Goal: Information Seeking & Learning: Learn about a topic

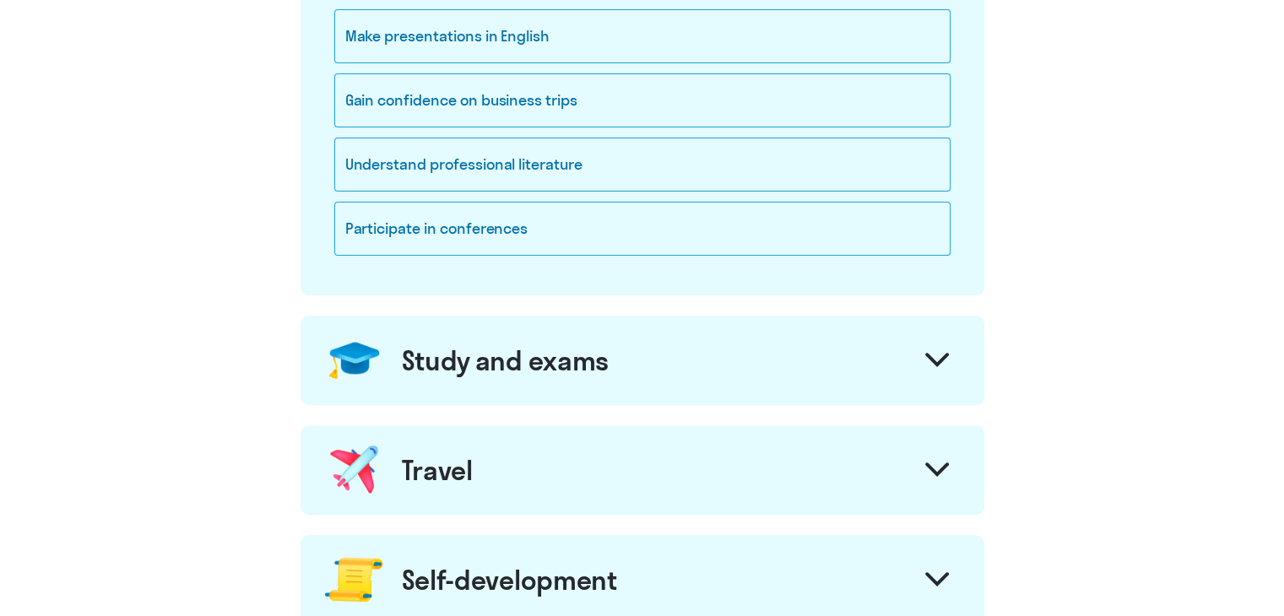
scroll to position [676, 0]
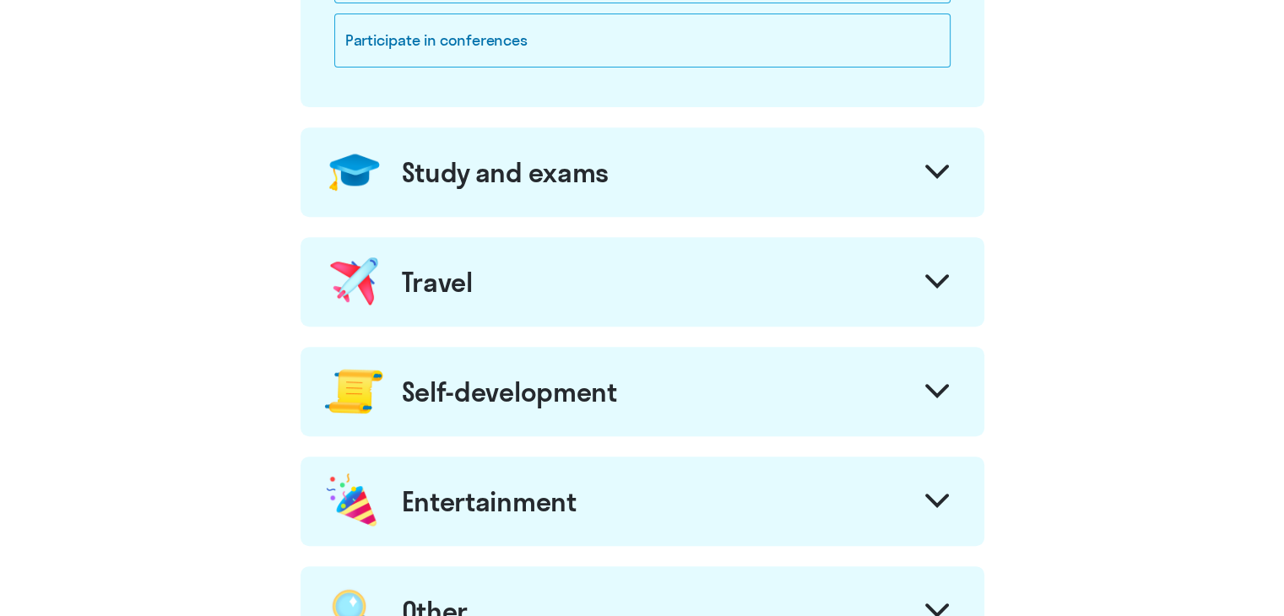
click at [586, 182] on div "Study and exams" at bounding box center [506, 172] width 208 height 34
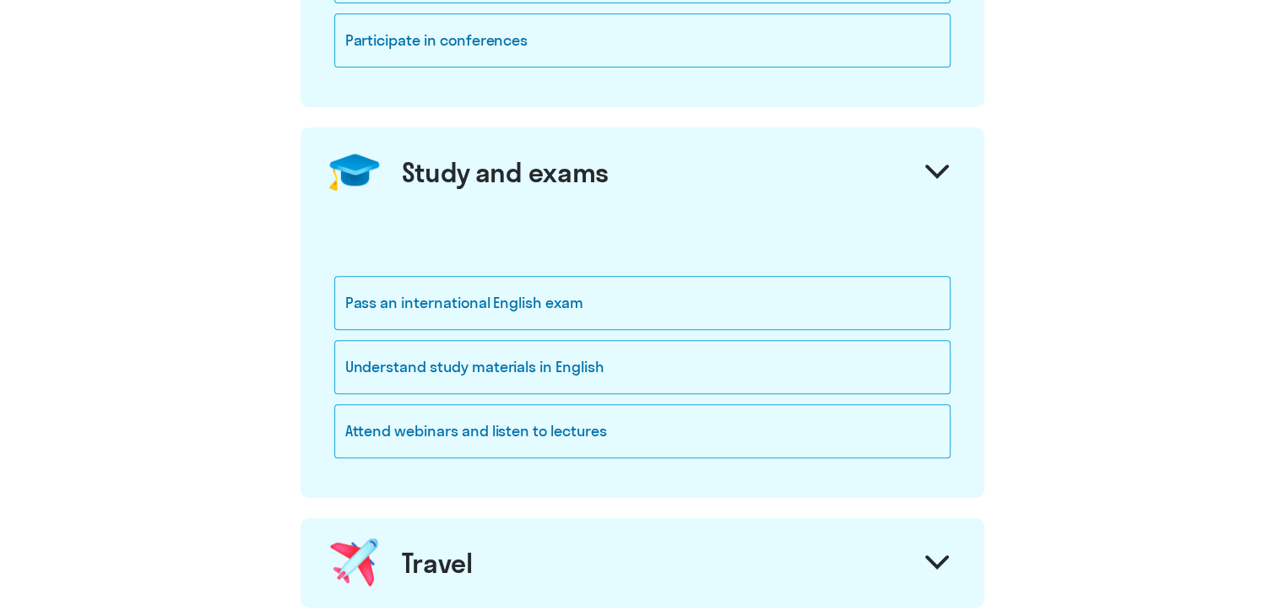
scroll to position [844, 0]
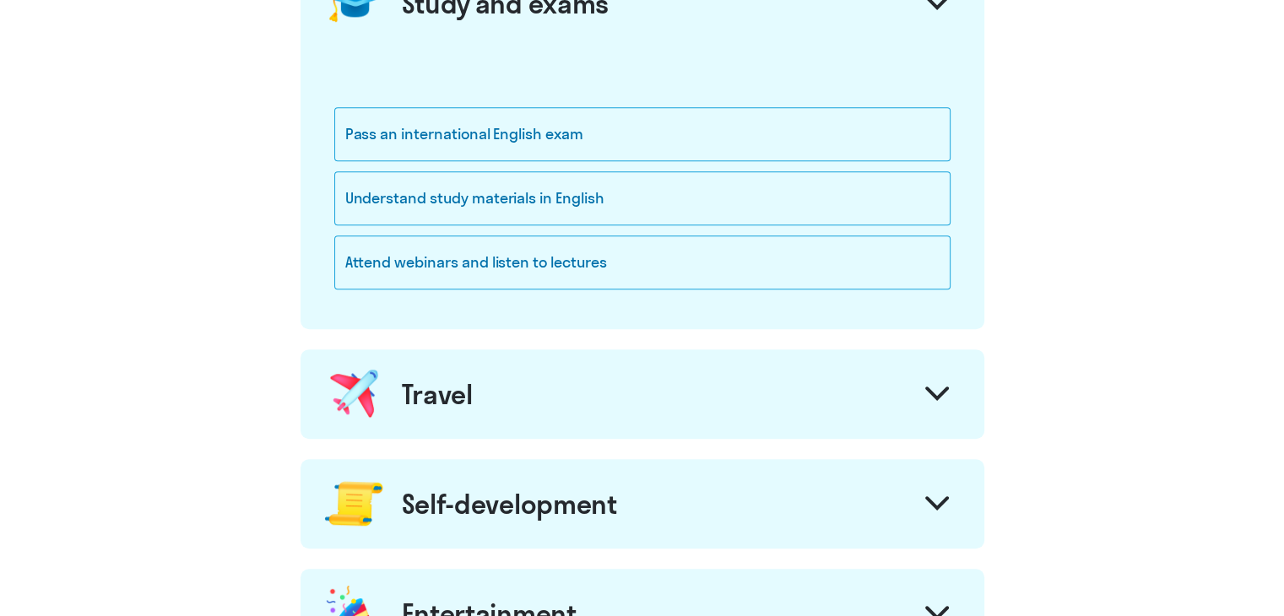
click at [551, 406] on div "Travel" at bounding box center [643, 395] width 684 height 90
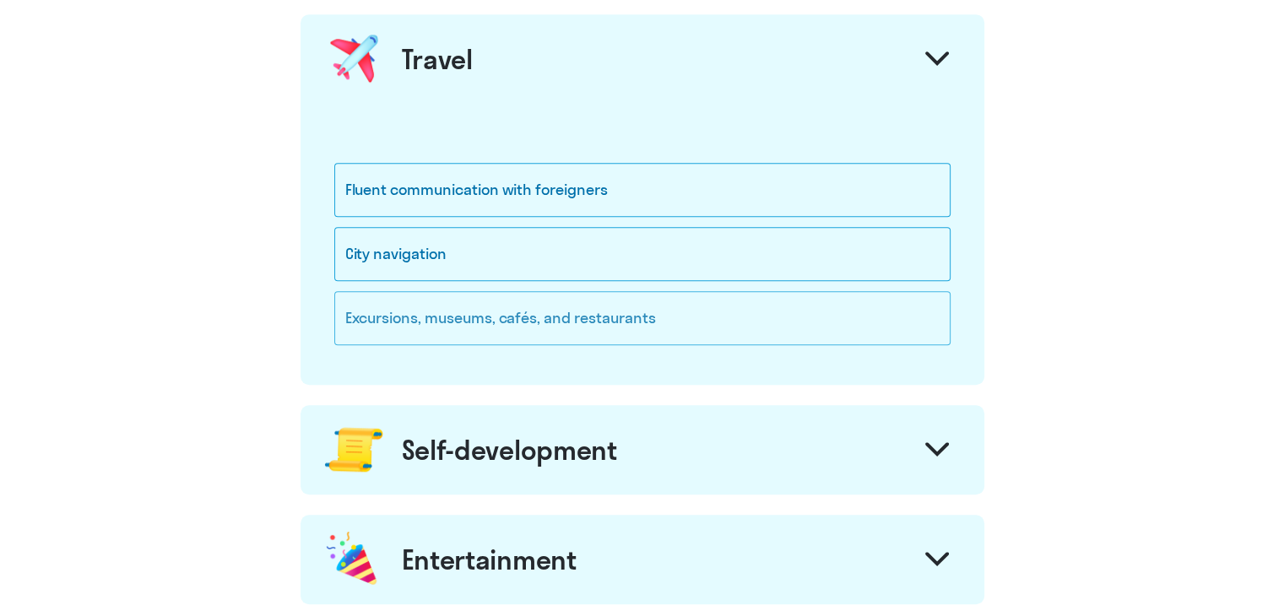
scroll to position [1182, 0]
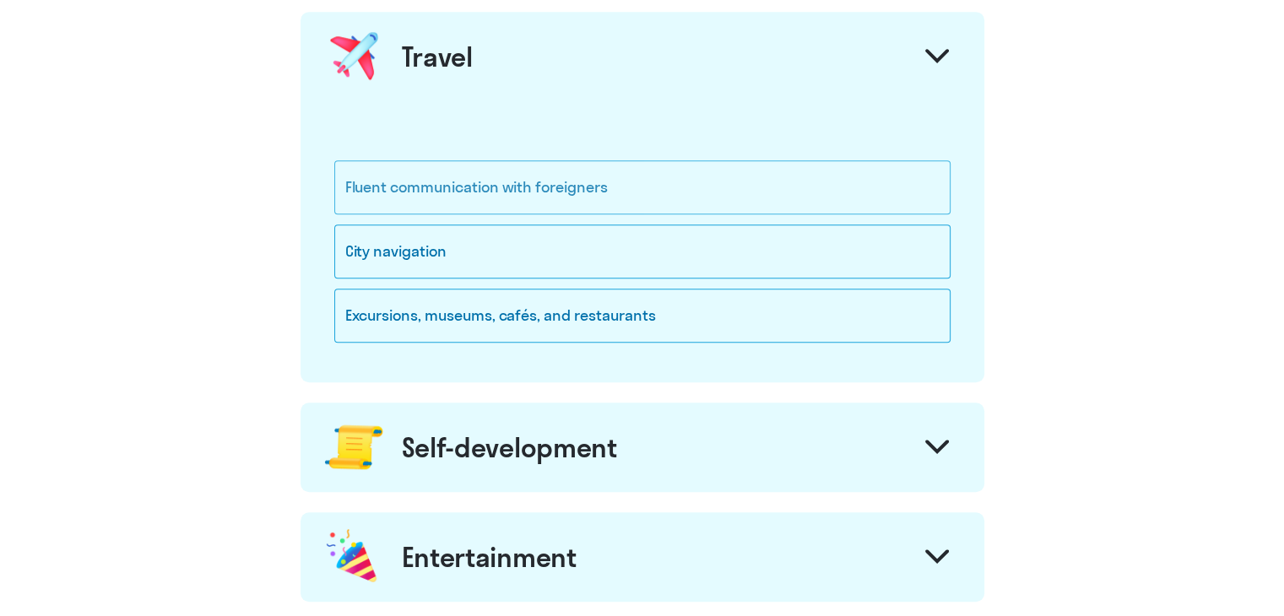
click at [513, 181] on div "Fluent communication with foreigners" at bounding box center [642, 187] width 616 height 54
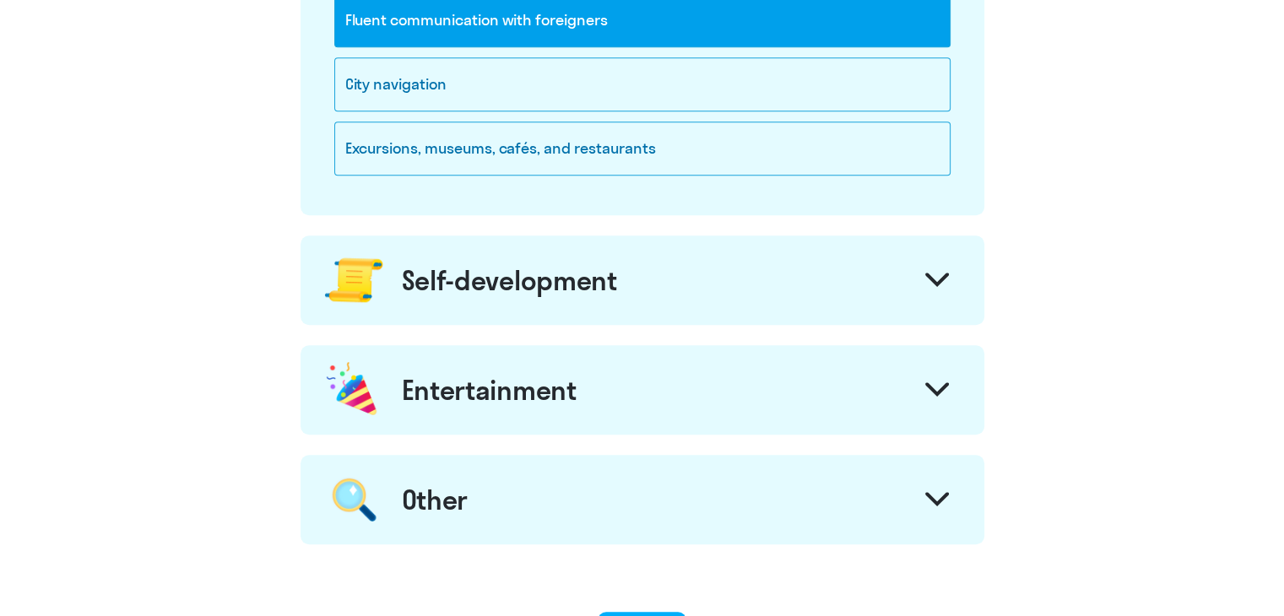
scroll to position [1351, 0]
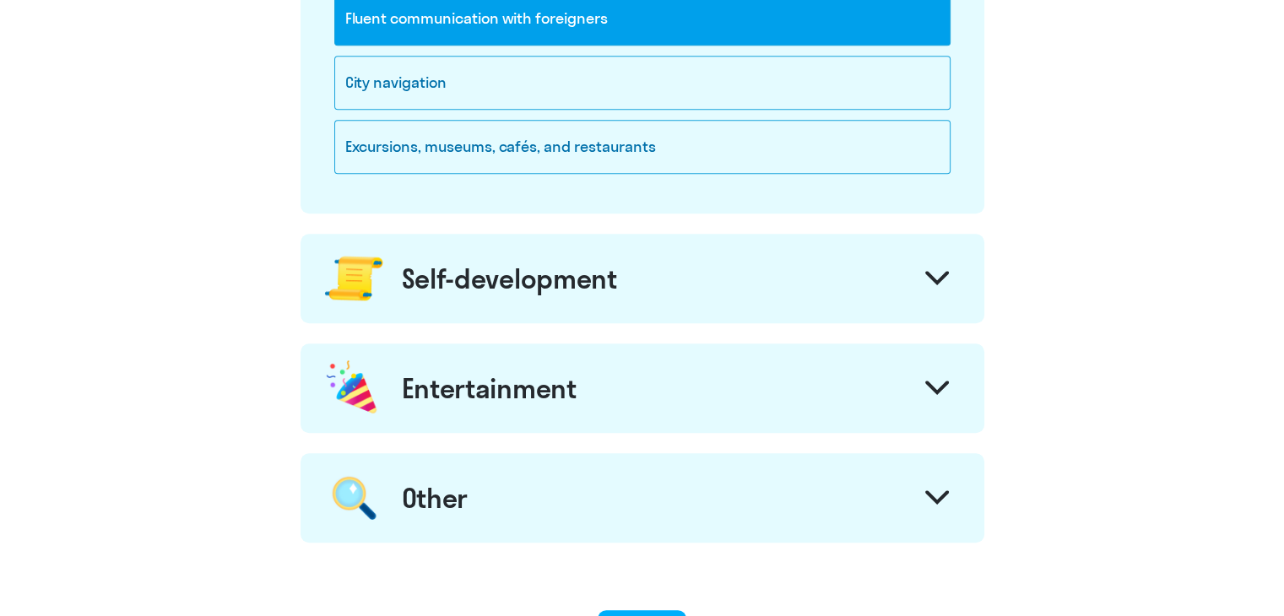
click at [544, 295] on div "Self-development" at bounding box center [643, 279] width 684 height 90
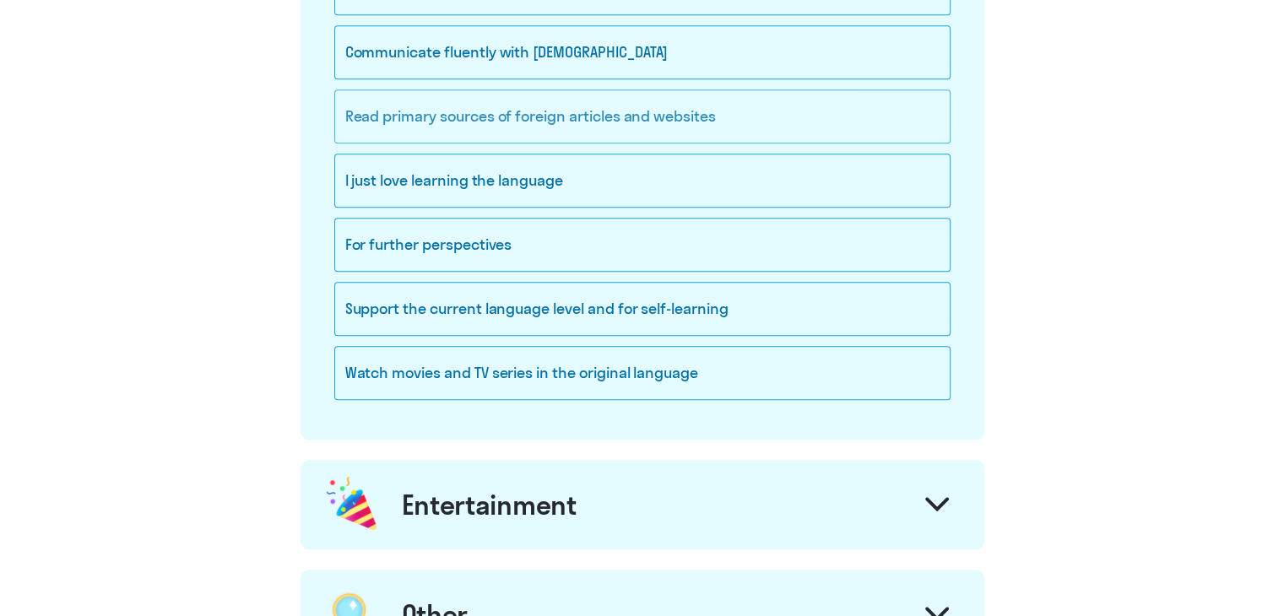
scroll to position [1773, 0]
click at [533, 187] on div "I just love learning the language" at bounding box center [642, 180] width 616 height 54
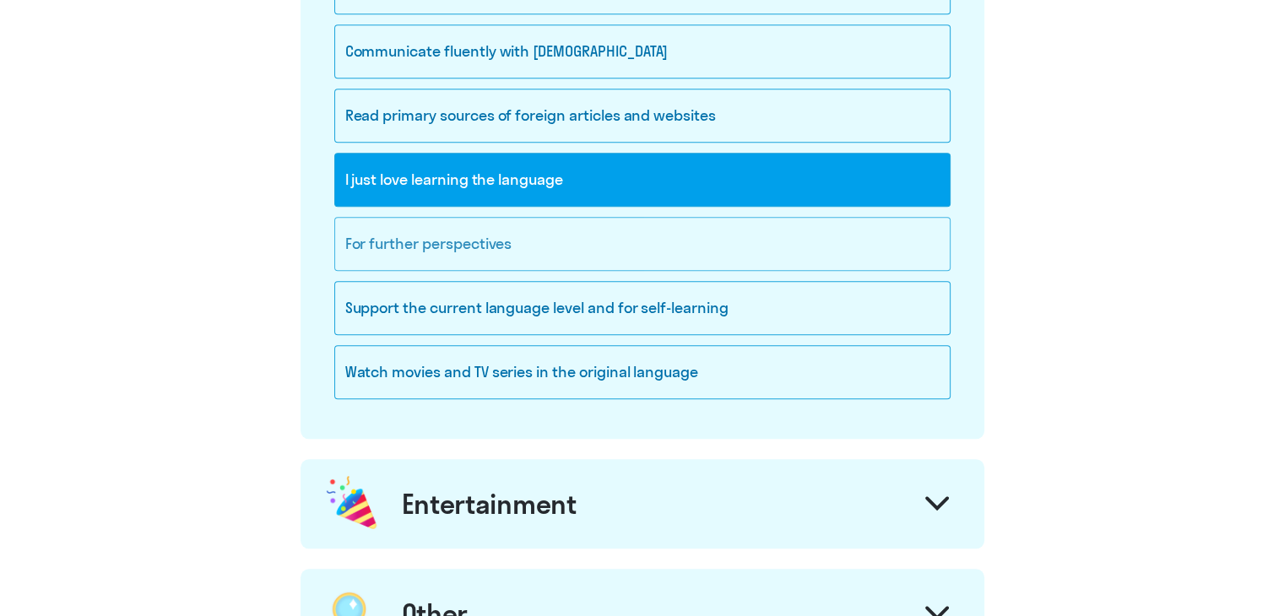
scroll to position [1689, 0]
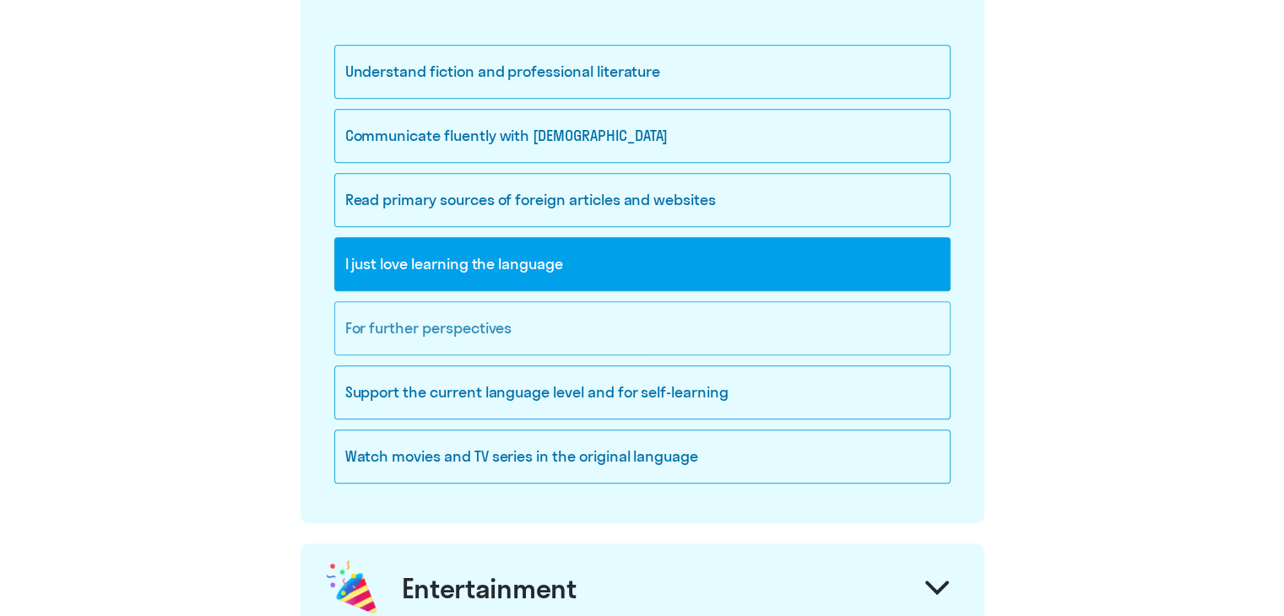
click at [568, 321] on div "For further perspectives" at bounding box center [642, 328] width 616 height 54
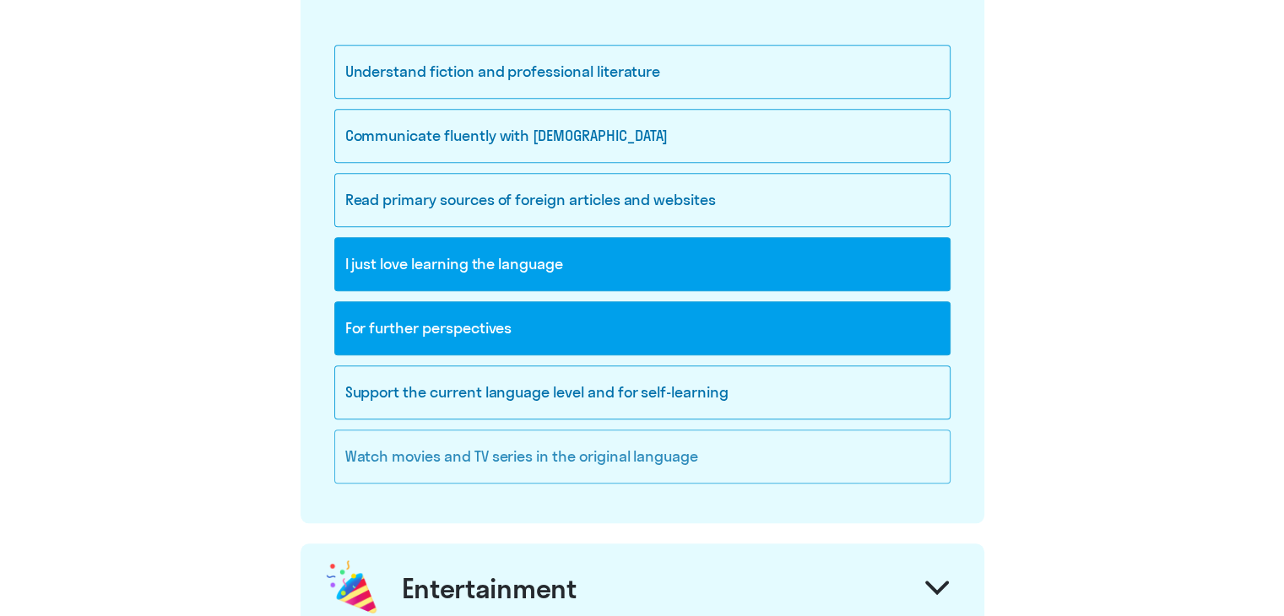
click at [578, 443] on div "Watch movies and TV series in the original language" at bounding box center [642, 457] width 616 height 54
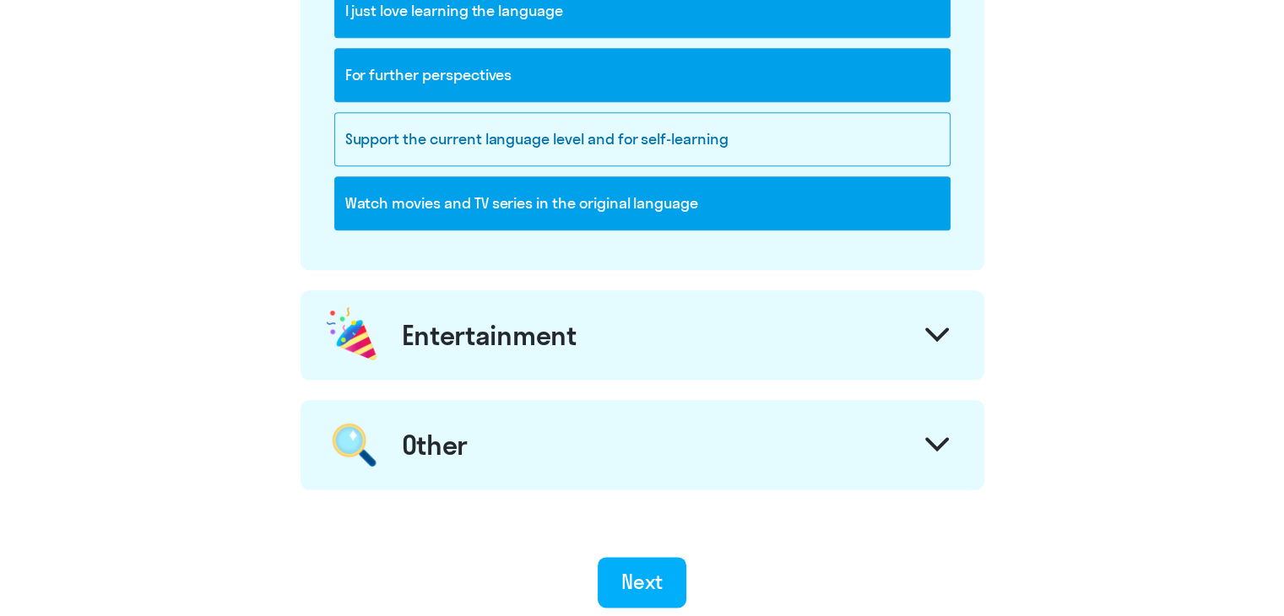
click at [525, 296] on div "Entertainment" at bounding box center [643, 336] width 684 height 90
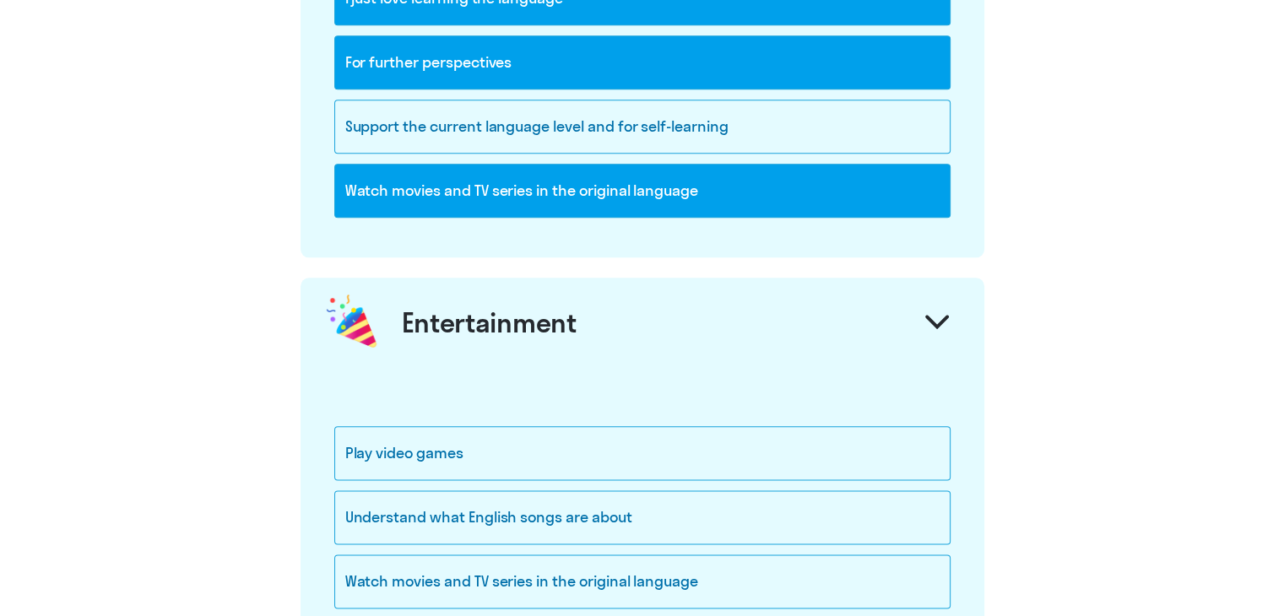
scroll to position [2196, 0]
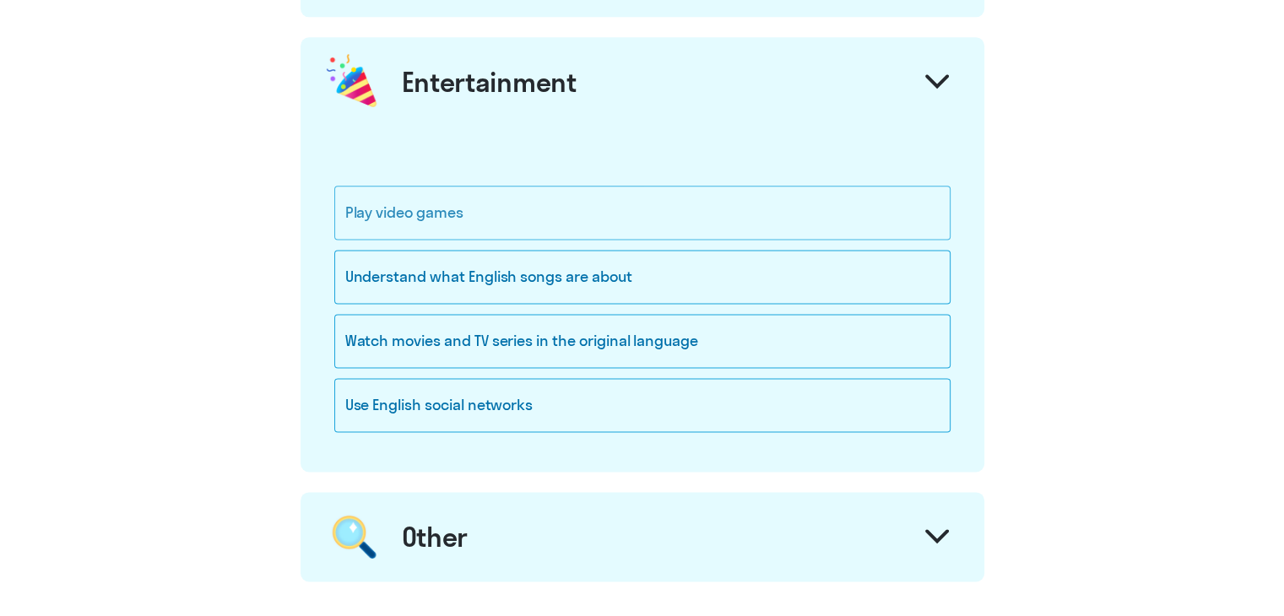
click at [484, 193] on div "Play video games" at bounding box center [642, 213] width 616 height 54
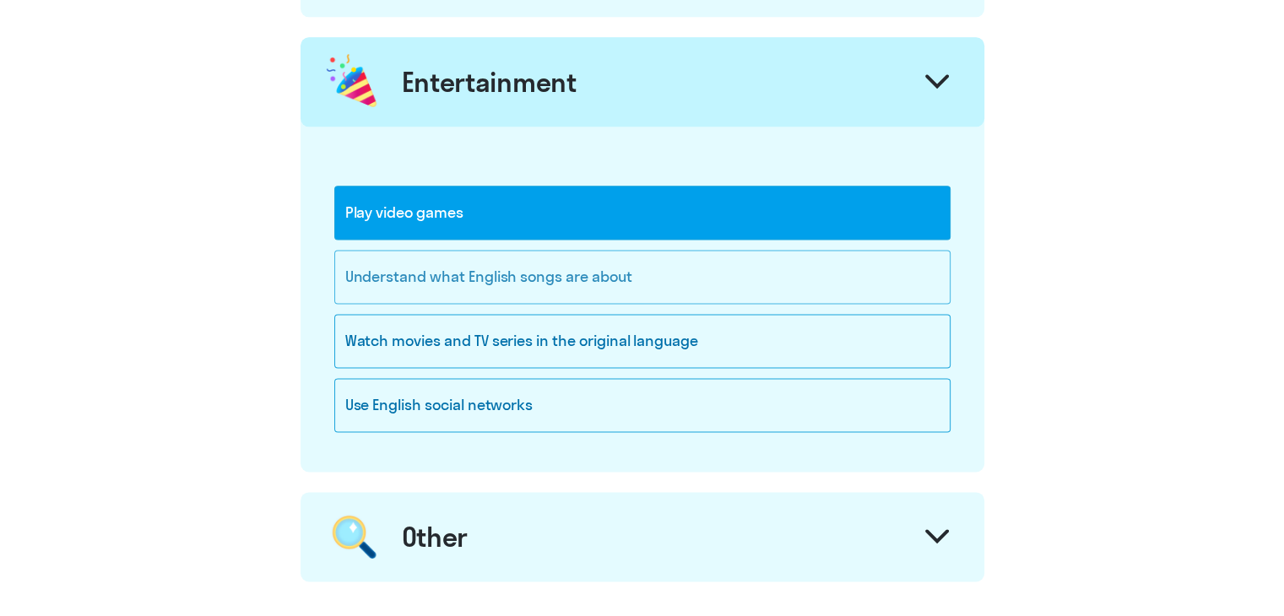
click at [481, 274] on div "Understand what English songs are about" at bounding box center [642, 277] width 616 height 54
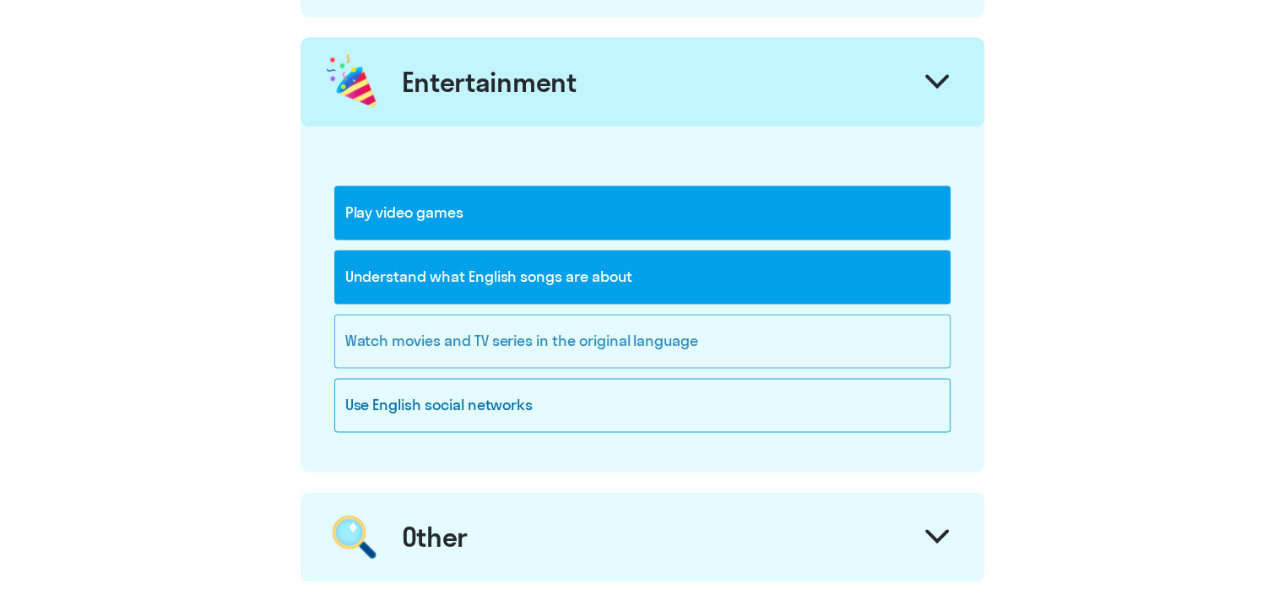
click at [490, 339] on div "Watch movies and TV series in the original language" at bounding box center [642, 341] width 616 height 54
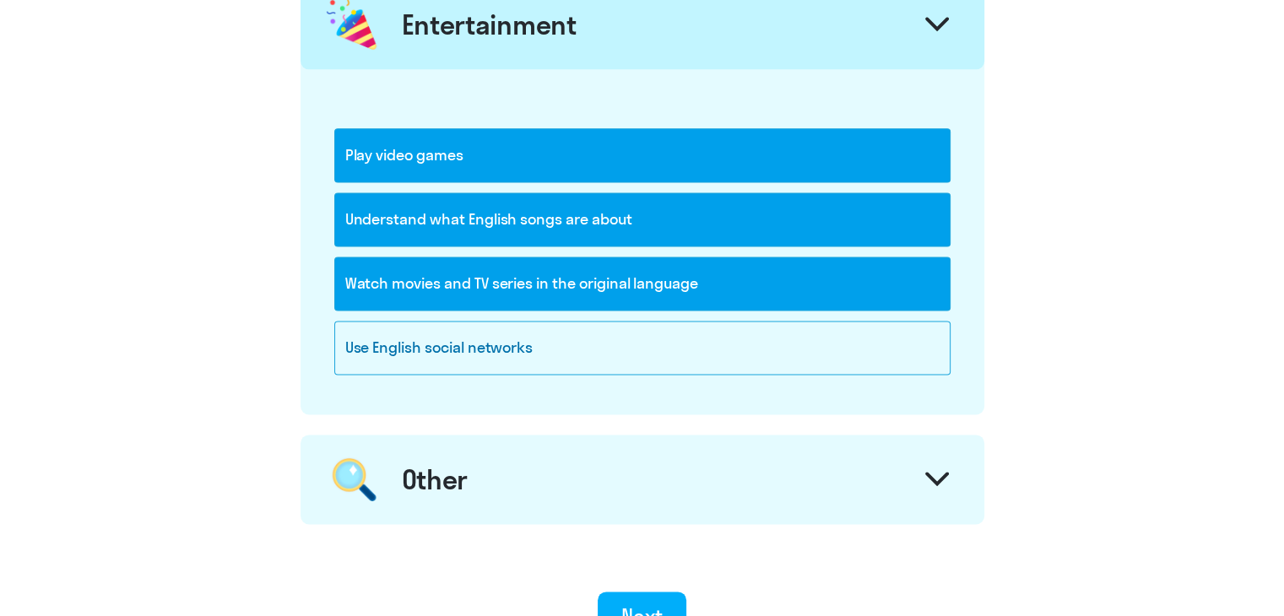
scroll to position [2433, 0]
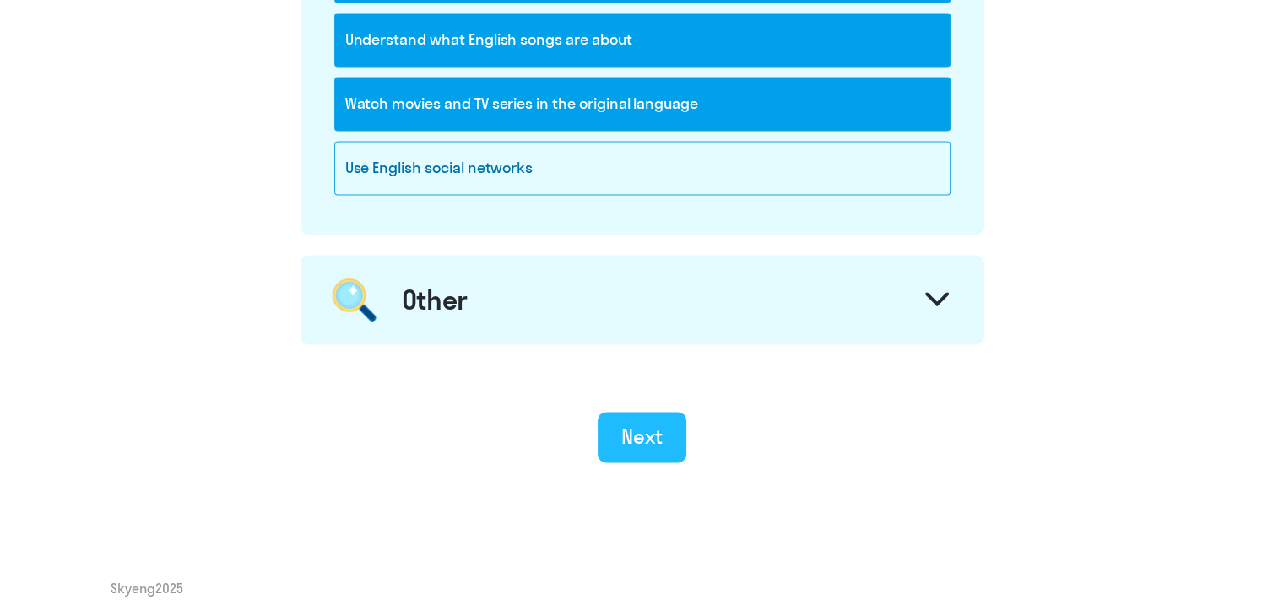
click at [643, 433] on div "Next" at bounding box center [642, 436] width 41 height 27
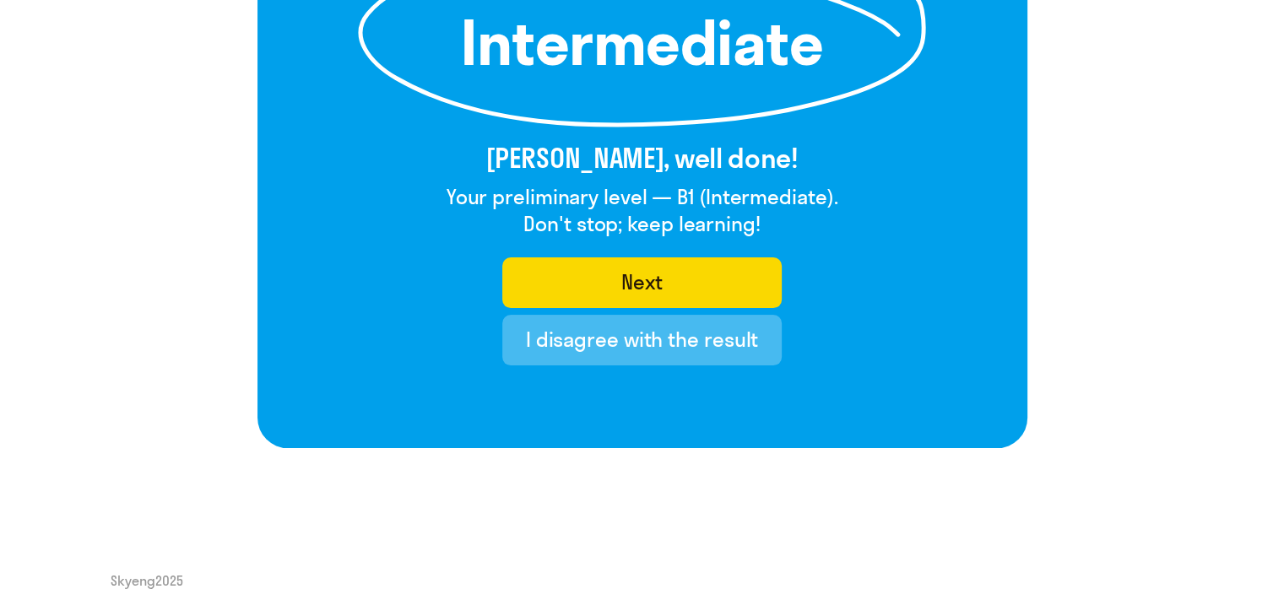
scroll to position [307, 0]
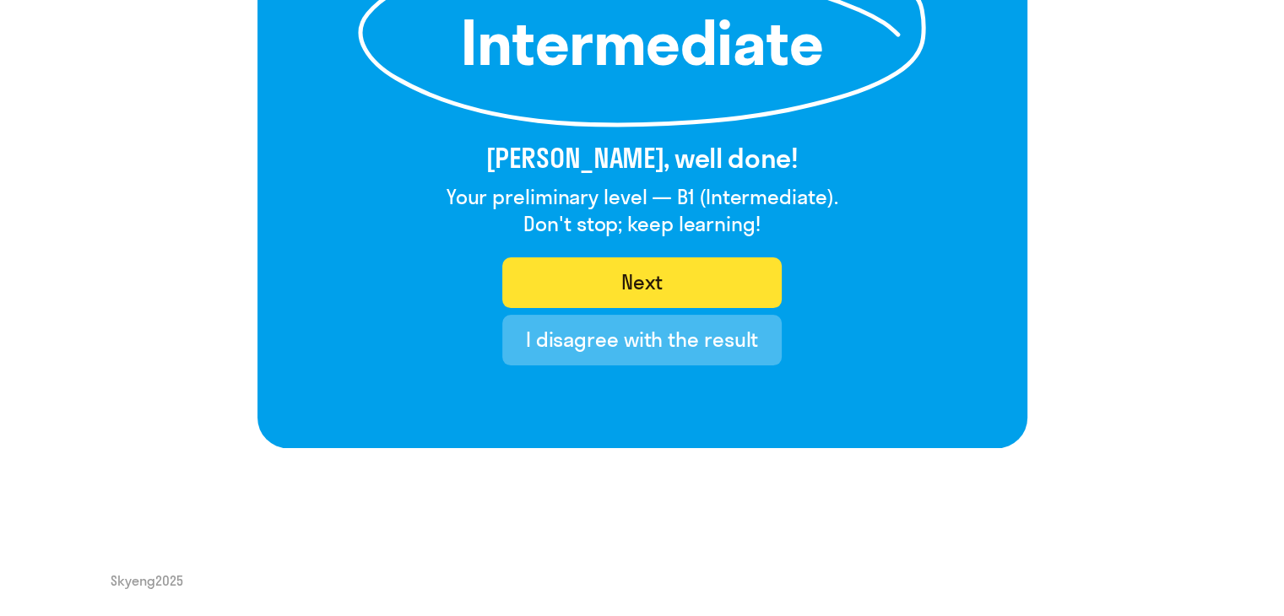
click at [692, 278] on button "Next" at bounding box center [642, 283] width 280 height 51
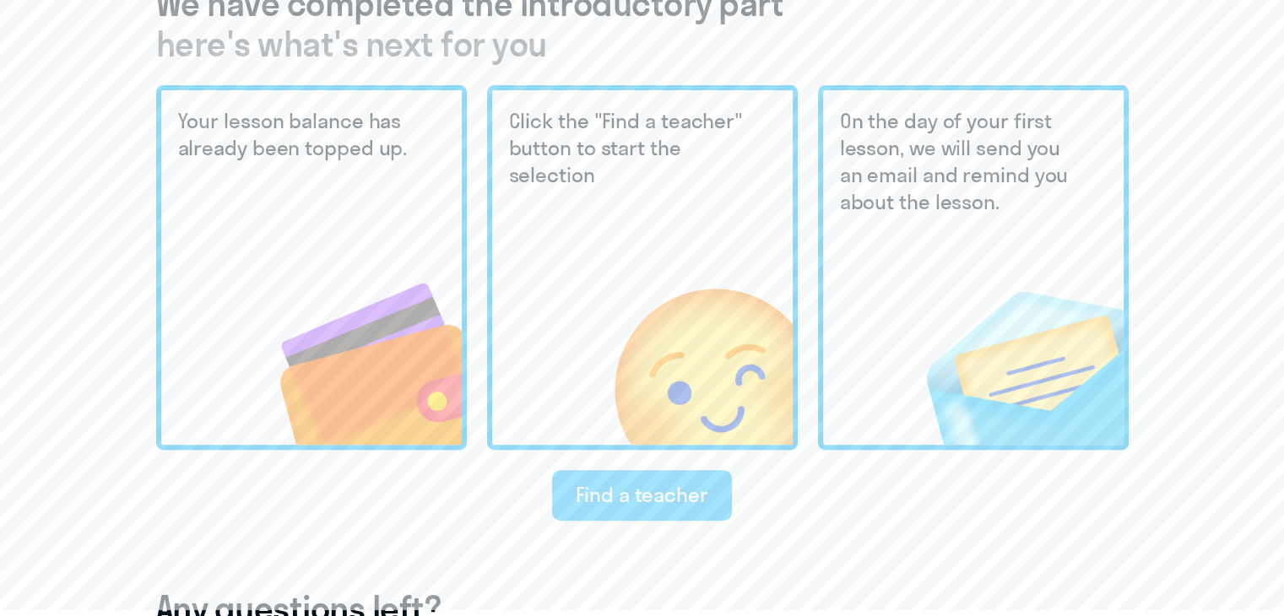
scroll to position [591, 0]
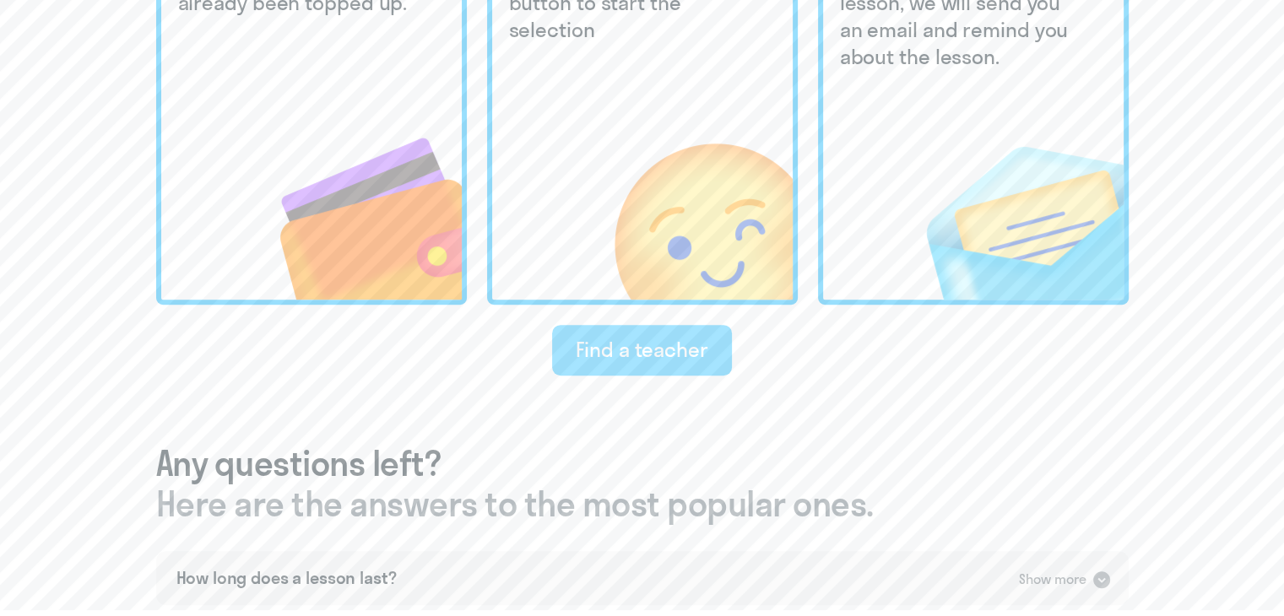
click at [689, 349] on div "Find a teacher" at bounding box center [642, 349] width 133 height 27
